Goal: Information Seeking & Learning: Learn about a topic

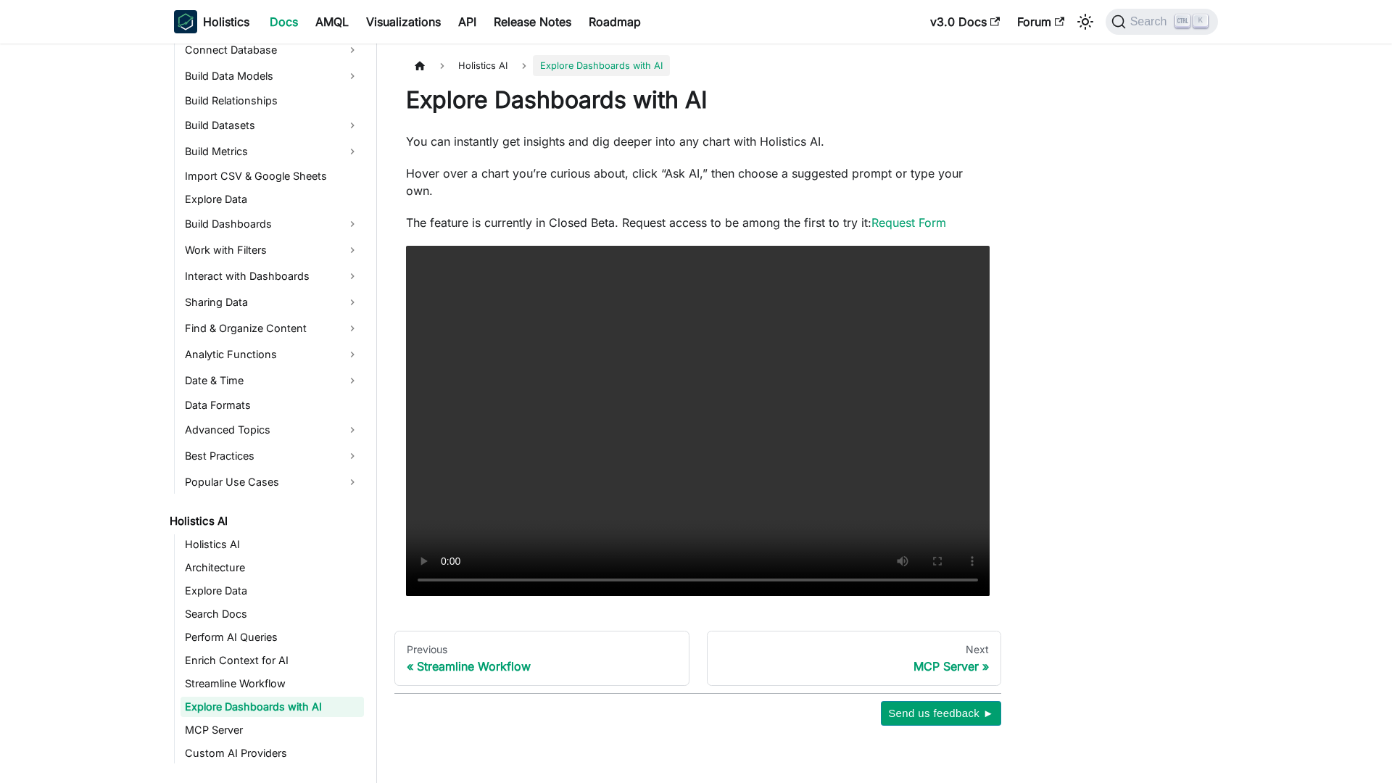
scroll to position [362, 0]
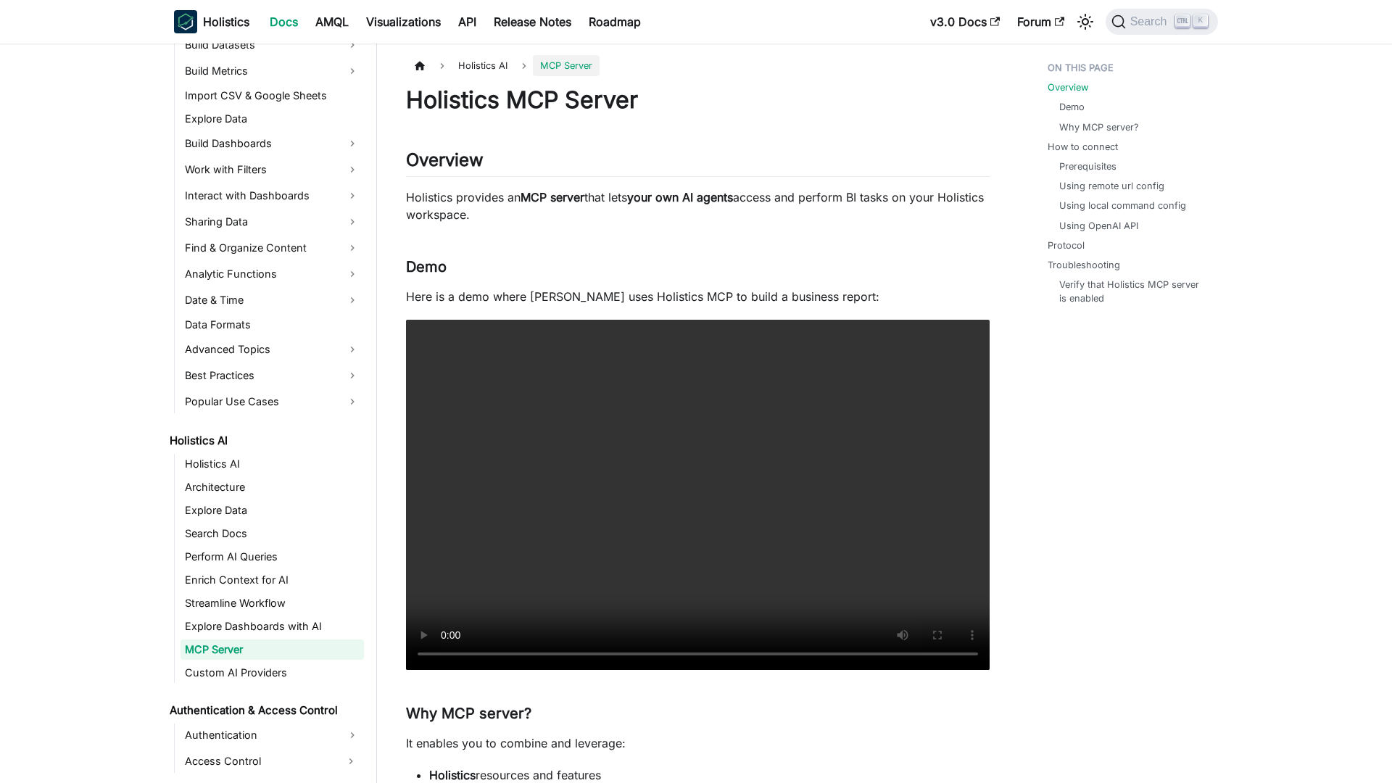
scroll to position [386, 0]
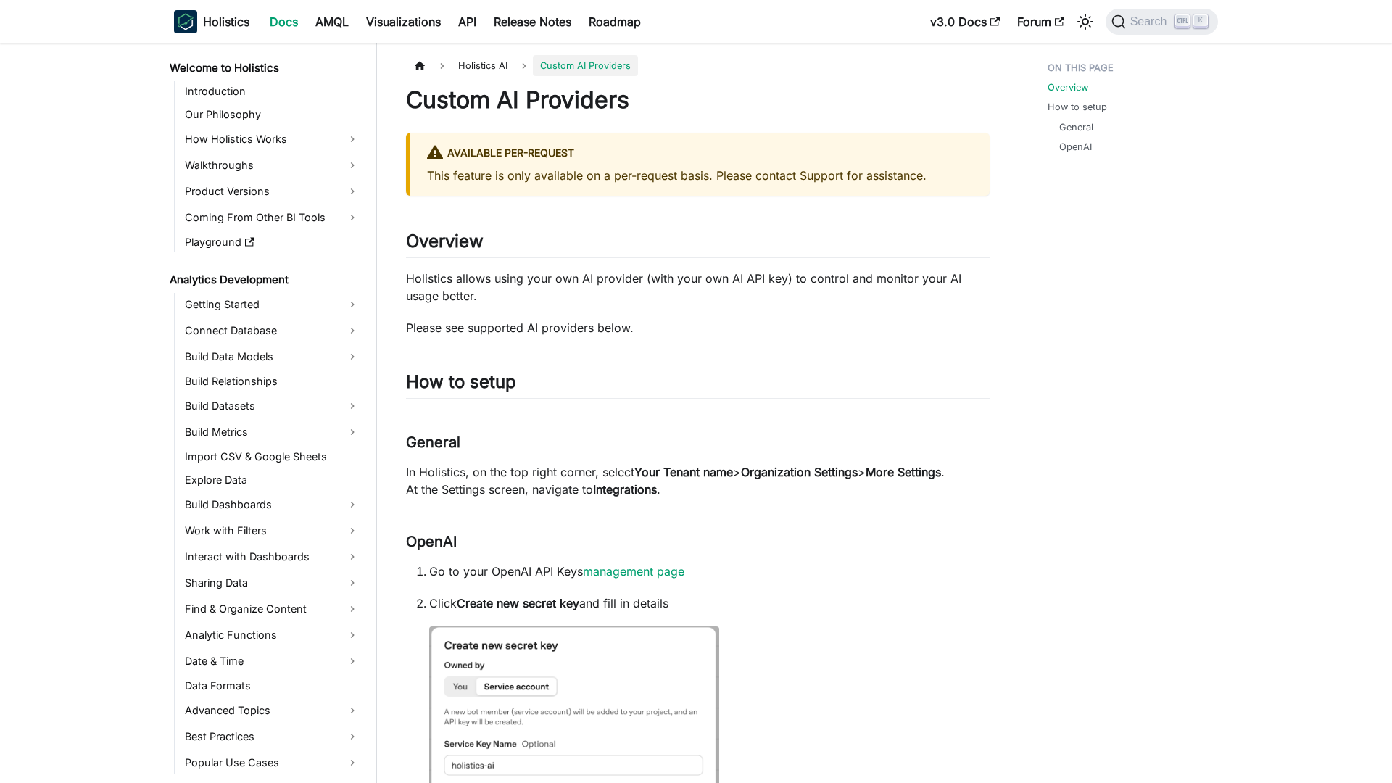
scroll to position [409, 0]
